Goal: Browse casually

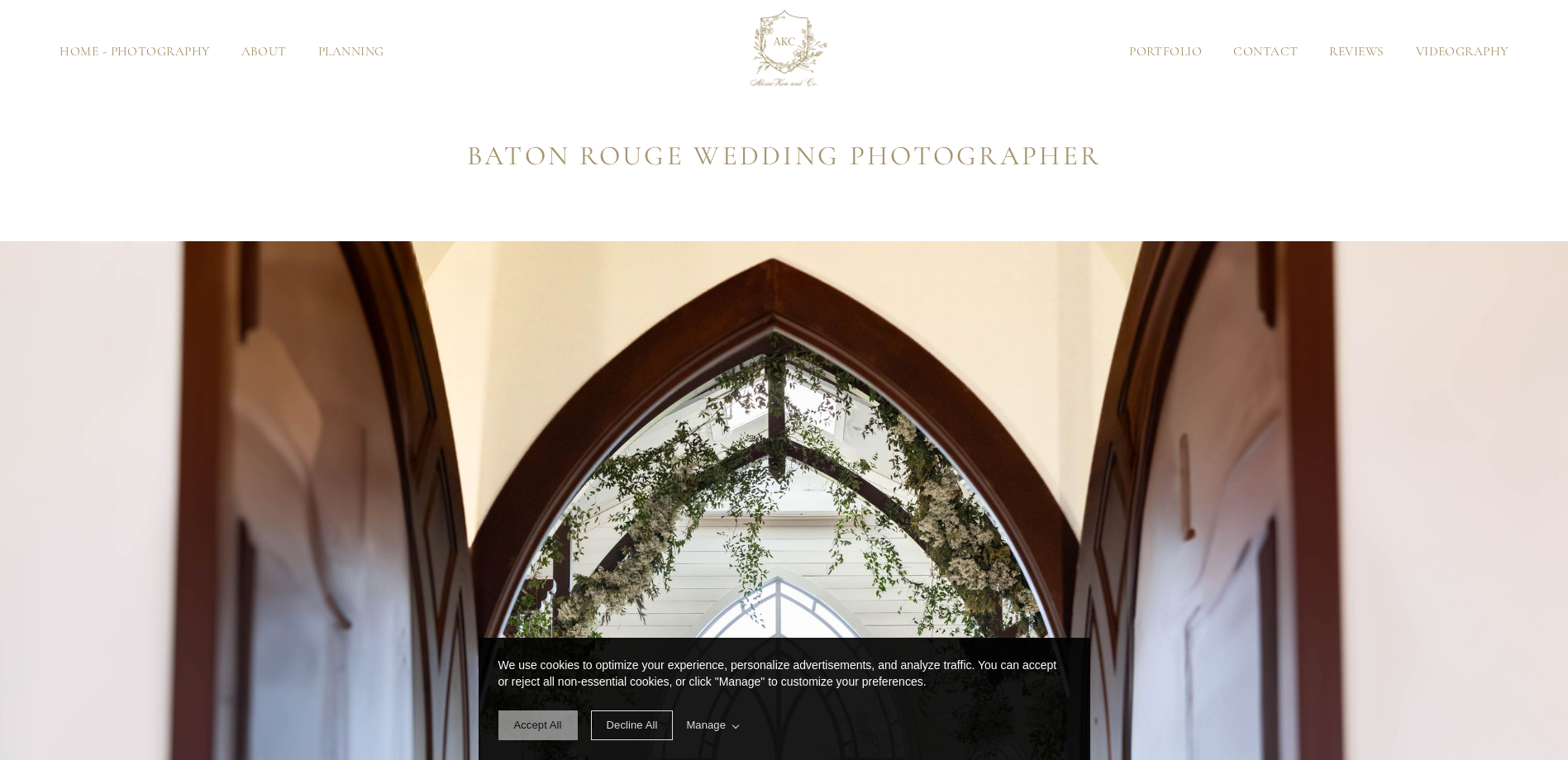
click at [547, 724] on span "Accept All" at bounding box center [538, 725] width 48 height 12
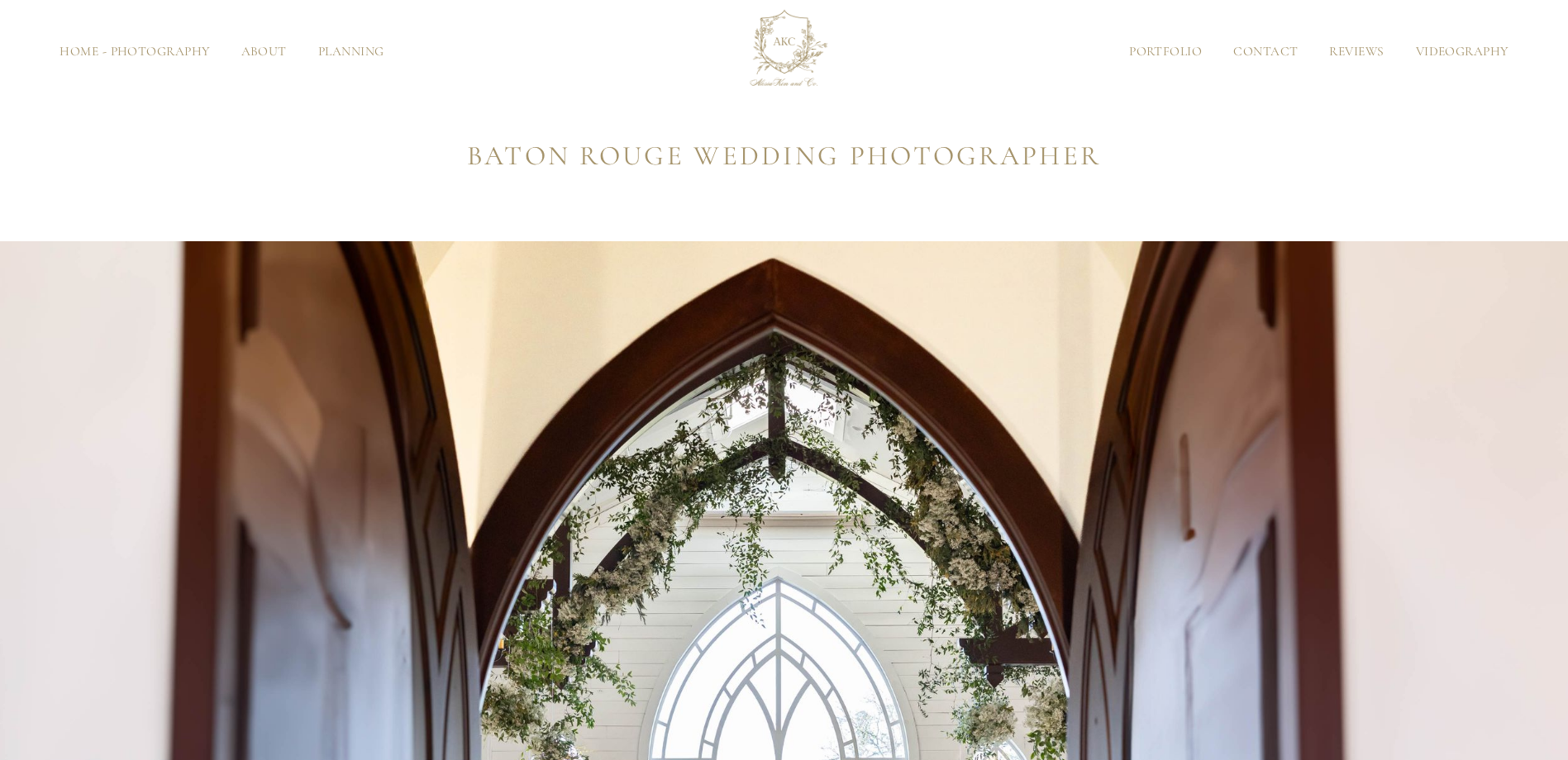
click at [344, 52] on link "Planning" at bounding box center [351, 52] width 97 height 12
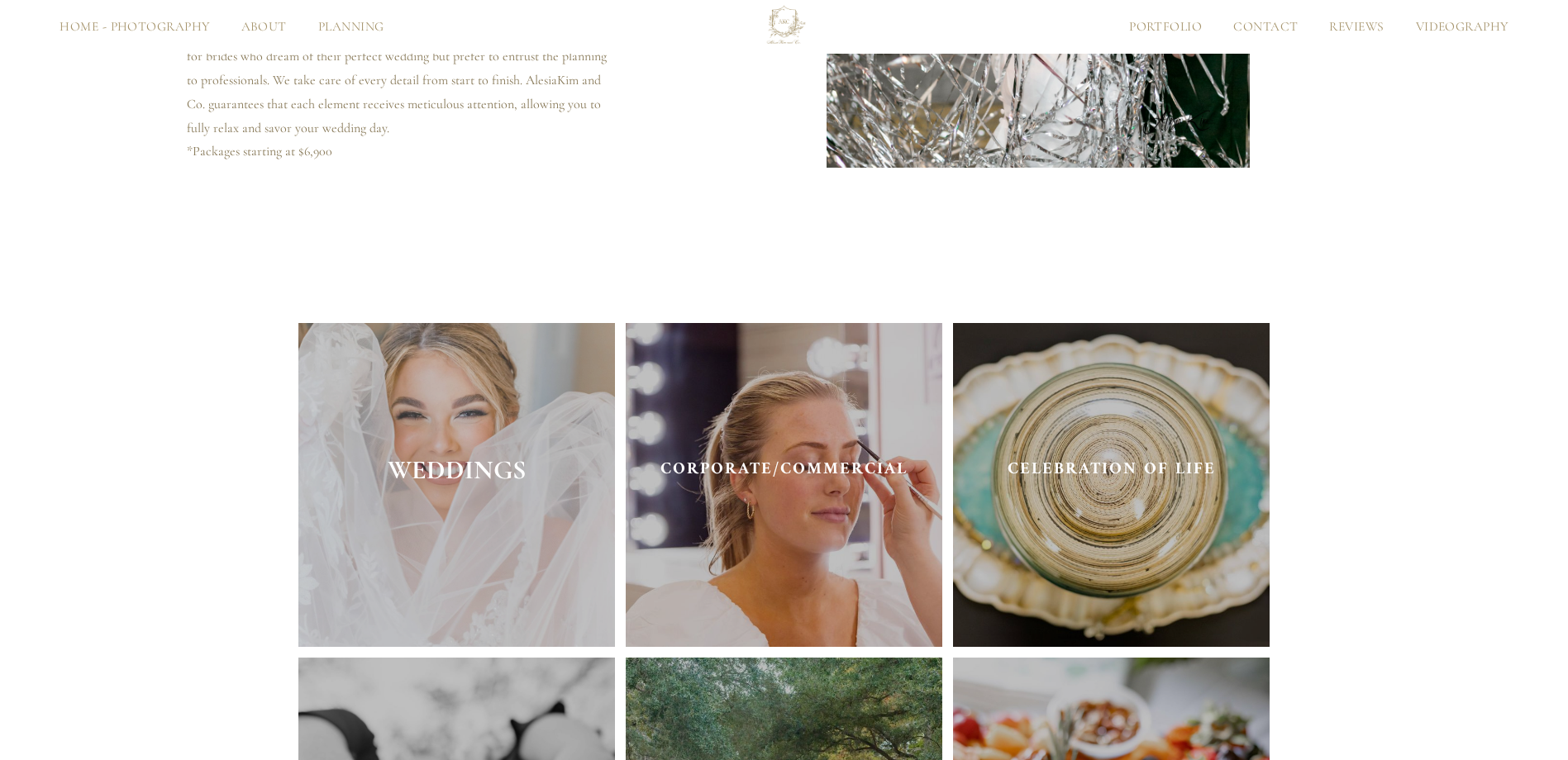
scroll to position [3139, 0]
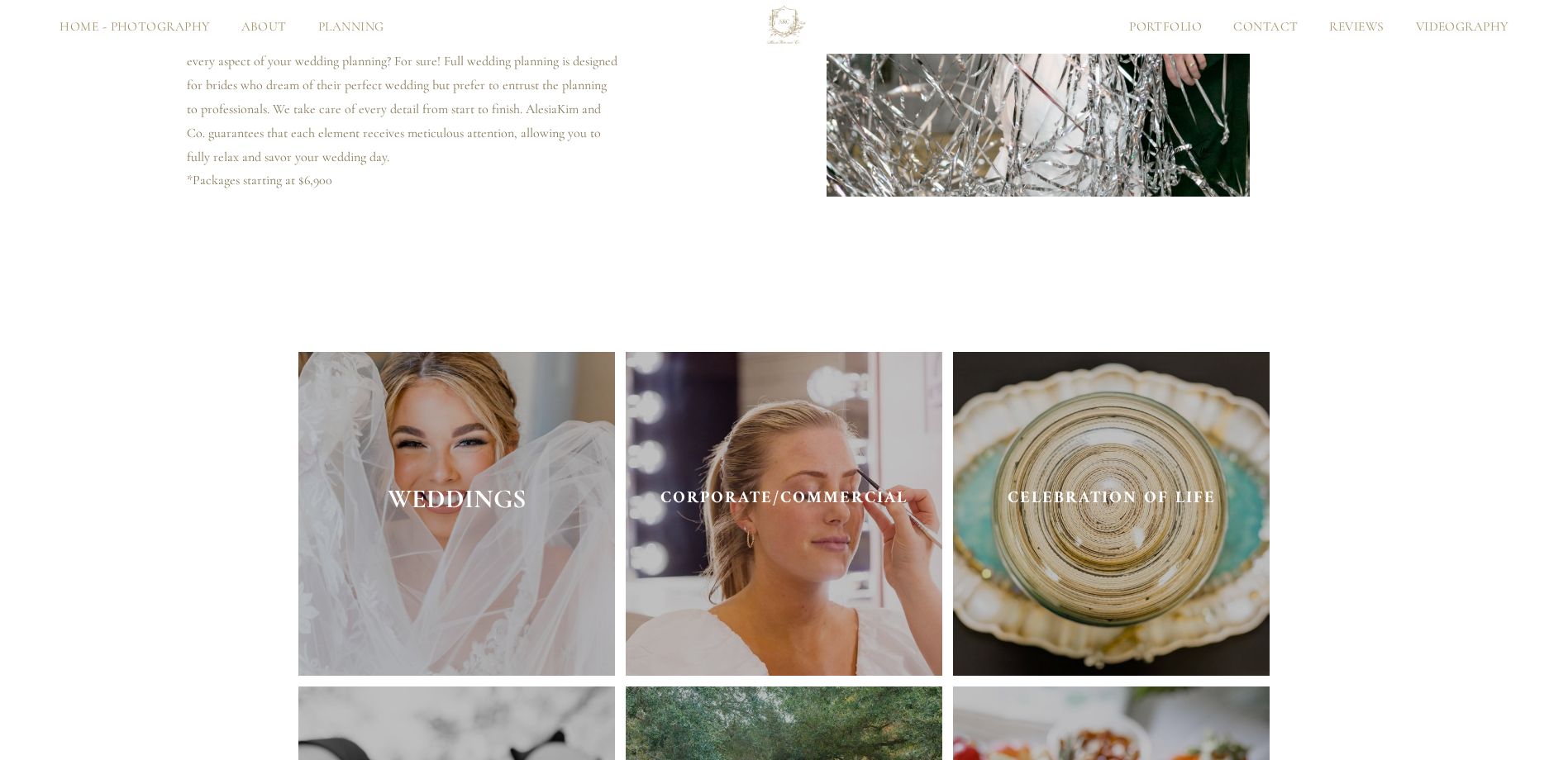
click at [477, 485] on div "WEDDINGS" at bounding box center [457, 499] width 318 height 51
click at [470, 512] on strong "WEDDINGS" at bounding box center [457, 499] width 138 height 32
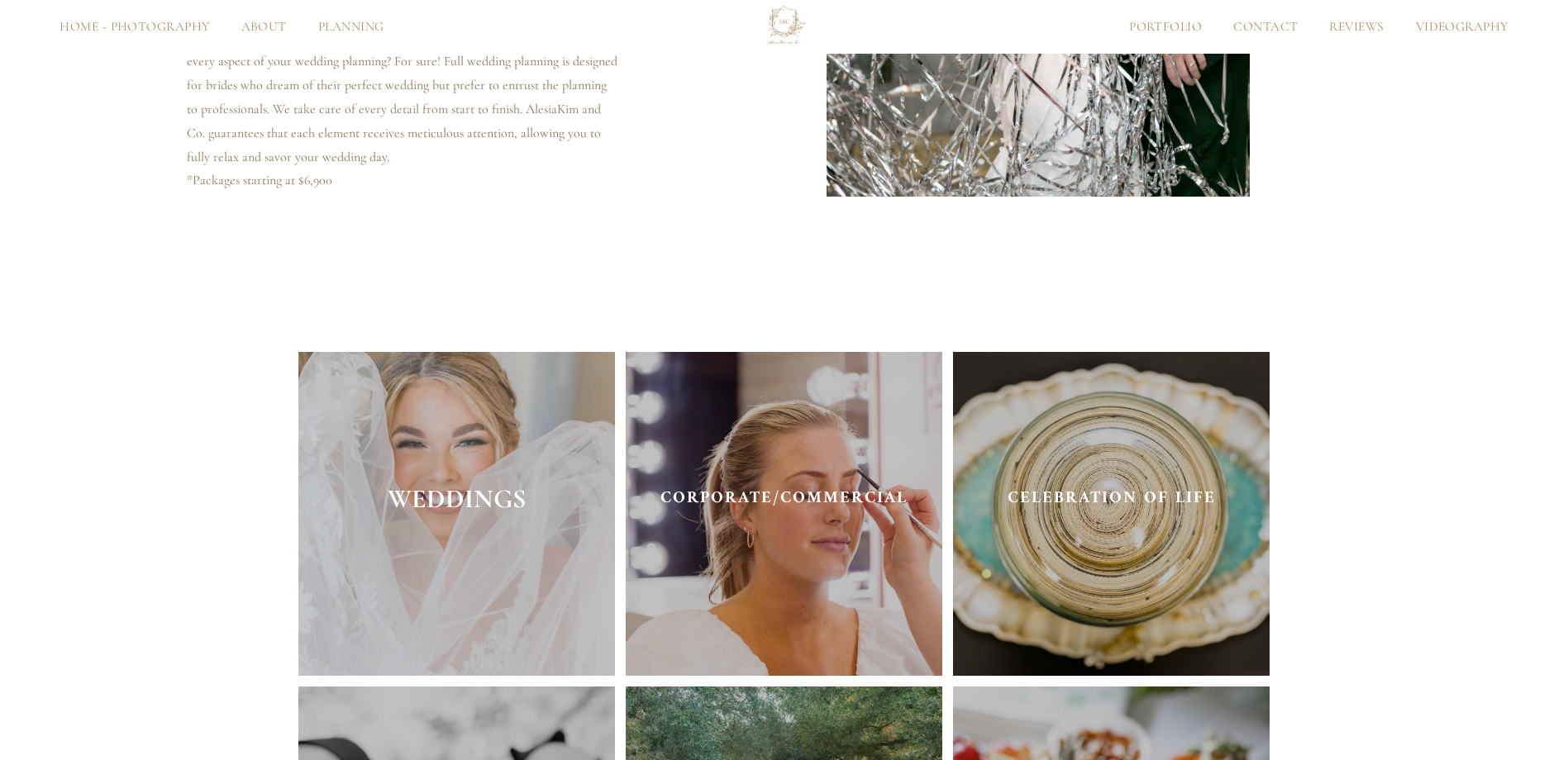
click at [515, 422] on img at bounding box center [457, 513] width 318 height 324
